Goal: Check status: Check status

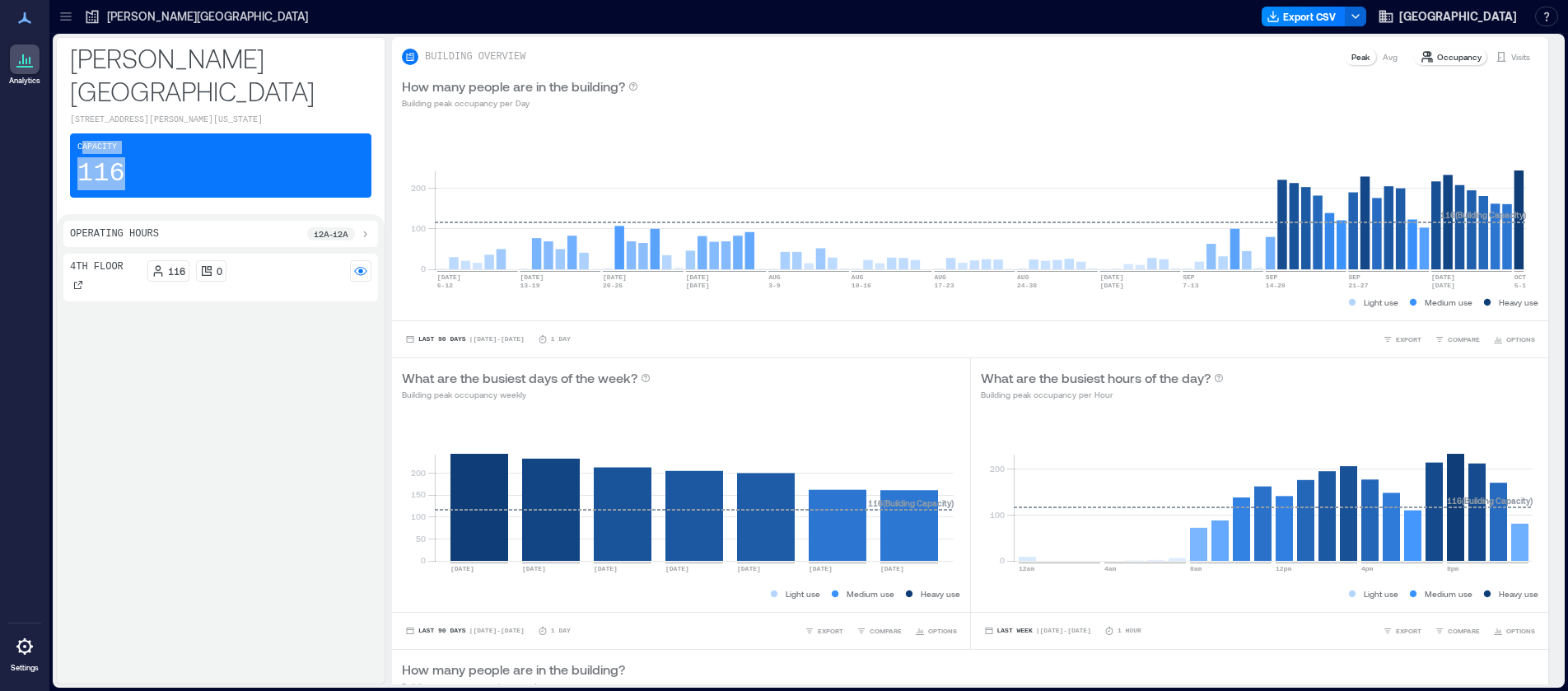
drag, startPoint x: 84, startPoint y: 173, endPoint x: 81, endPoint y: 141, distance: 32.1
click at [81, 141] on div "Capacity 116" at bounding box center [220, 165] width 301 height 64
click at [134, 154] on div "Capacity 116" at bounding box center [220, 165] width 301 height 64
drag, startPoint x: 146, startPoint y: 179, endPoint x: 82, endPoint y: 154, distance: 68.7
click at [82, 154] on div "Capacity 116" at bounding box center [220, 165] width 301 height 64
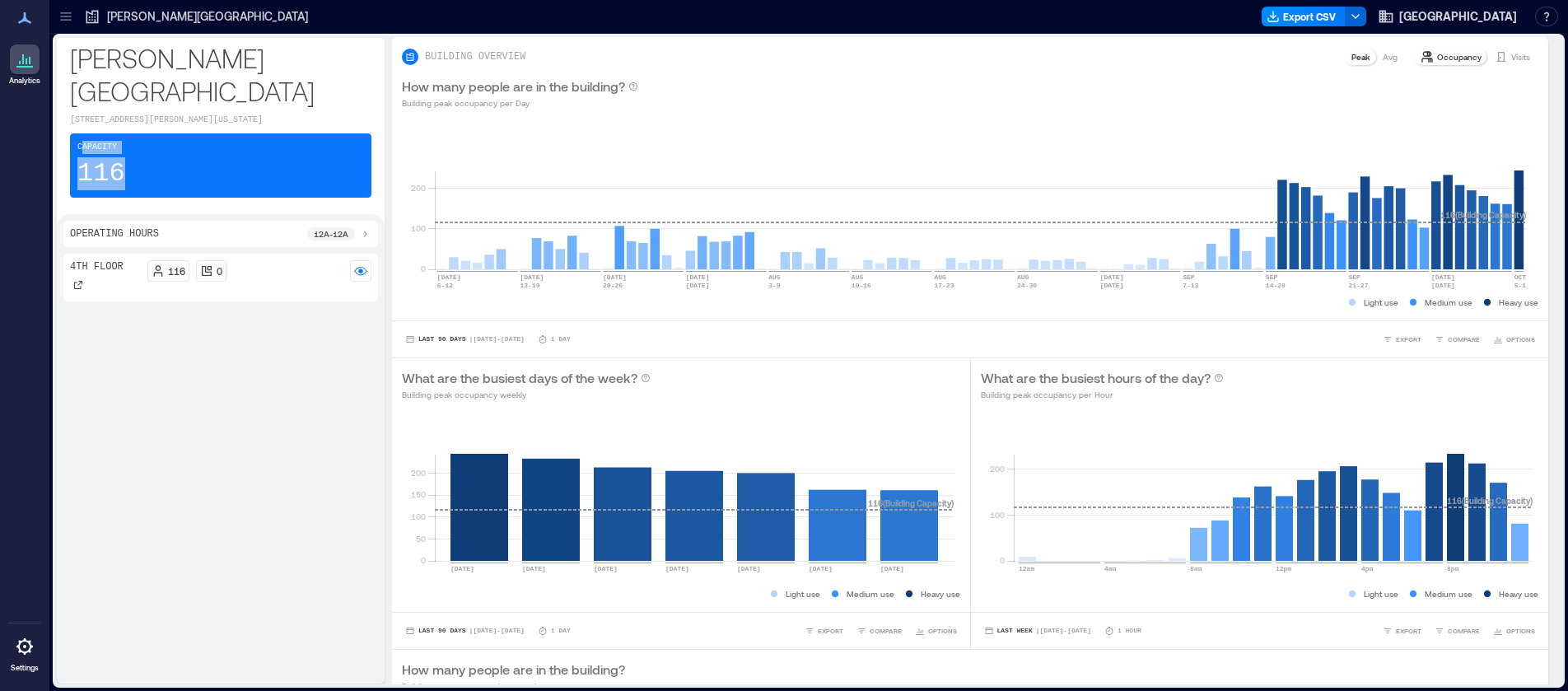
click at [202, 156] on div "Capacity 116" at bounding box center [220, 165] width 301 height 64
